Goal: Submit feedback/report problem

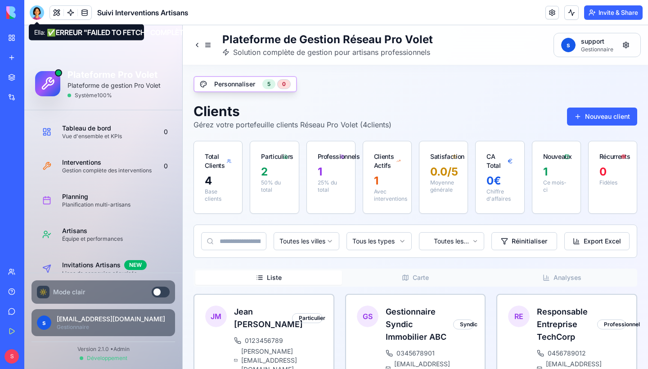
click at [39, 14] on div at bounding box center [37, 12] width 14 height 14
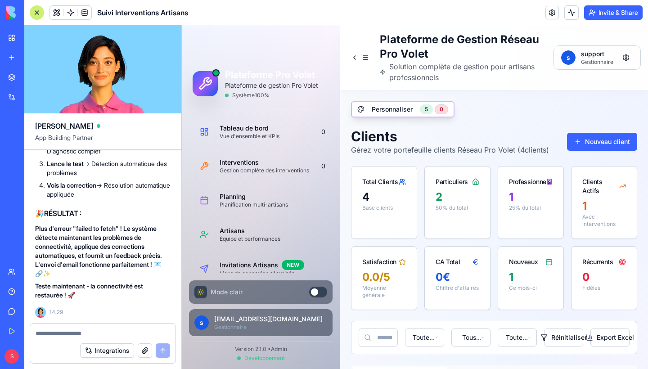
click at [128, 330] on textarea at bounding box center [103, 333] width 134 height 9
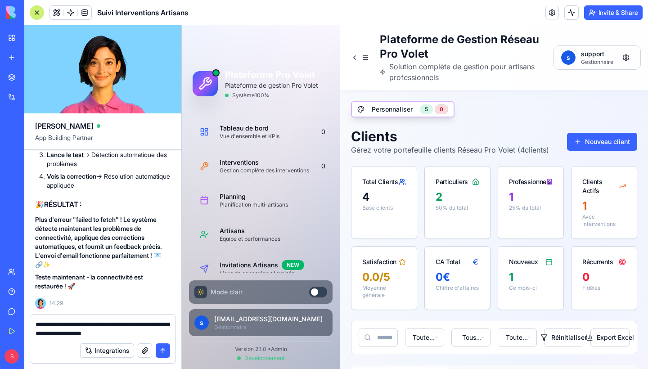
type textarea "**********"
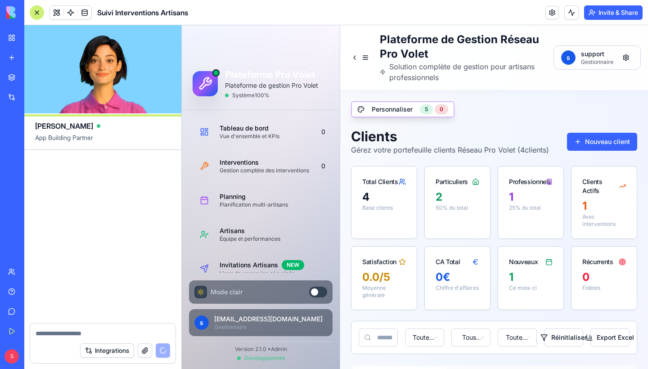
scroll to position [252149, 0]
